Goal: Task Accomplishment & Management: Manage account settings

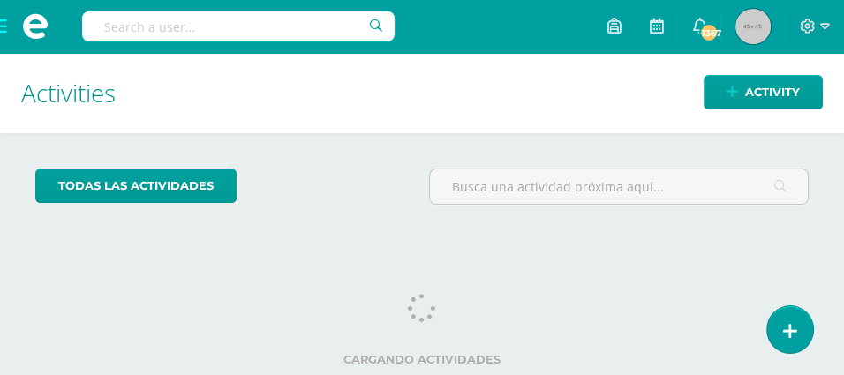
click at [113, 17] on input "text" at bounding box center [238, 26] width 313 height 30
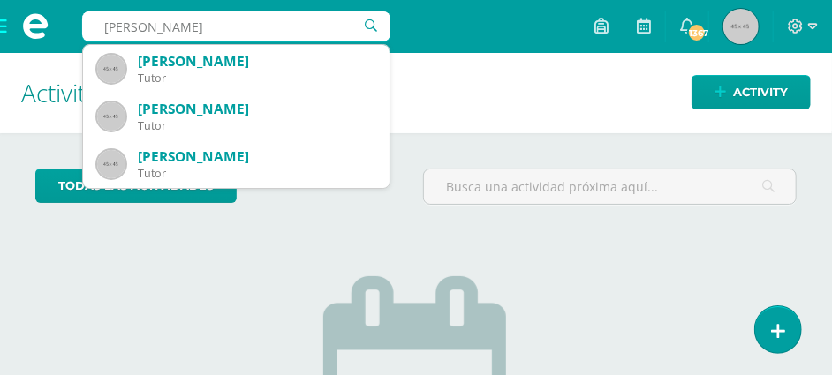
type input "RUIZ TRABANINO"
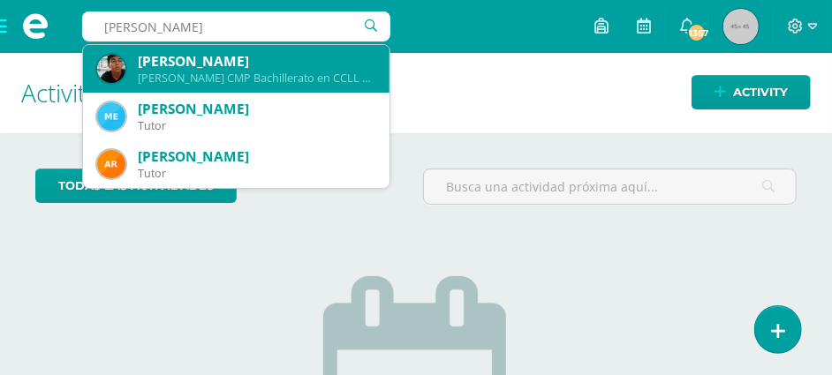
click at [195, 64] on div "[PERSON_NAME]" at bounding box center [257, 61] width 238 height 19
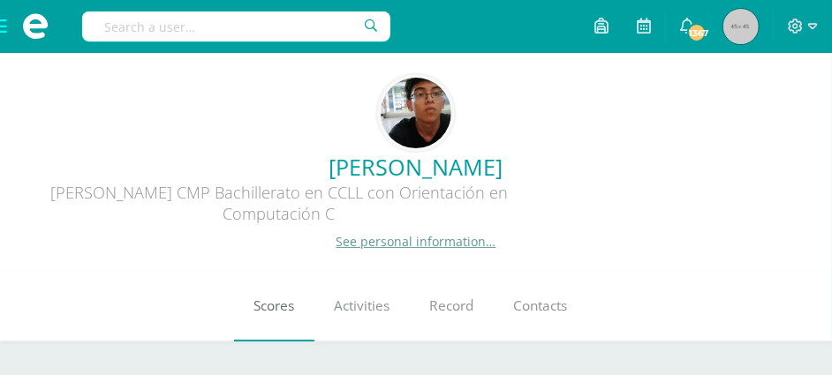
click at [273, 326] on link "Scores" at bounding box center [274, 306] width 80 height 71
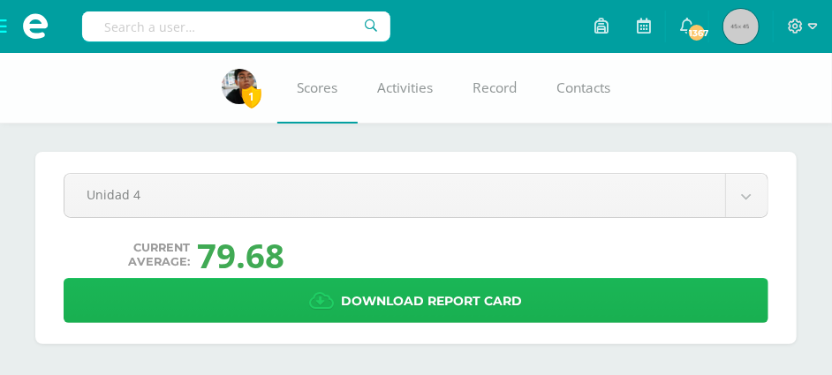
click at [432, 302] on span "Download report card" at bounding box center [432, 301] width 181 height 43
